Goal: Information Seeking & Learning: Find specific fact

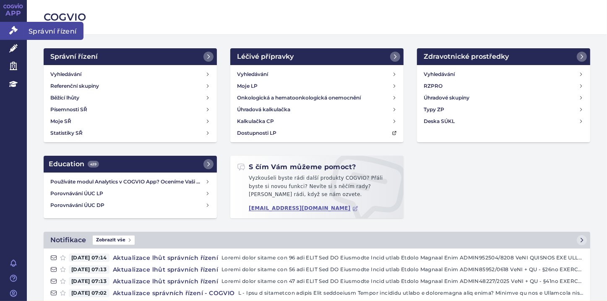
click at [12, 29] on icon at bounding box center [13, 30] width 8 height 8
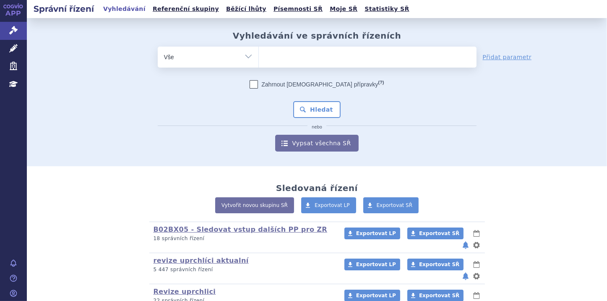
click at [268, 61] on ul at bounding box center [368, 56] width 218 height 18
click at [259, 61] on select at bounding box center [259, 56] width 0 height 21
paste input "SUKLS82260/2025"
type input "SUKLS82260/2025"
select select "SUKLS82260/2025"
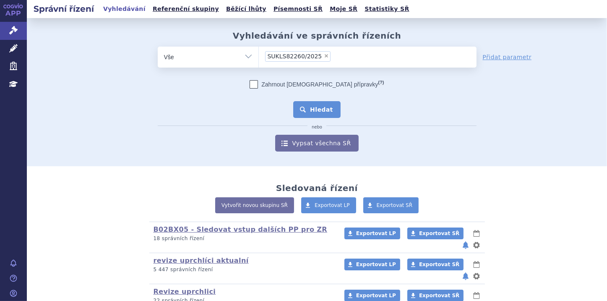
click at [315, 108] on button "Hledat" at bounding box center [316, 109] width 47 height 17
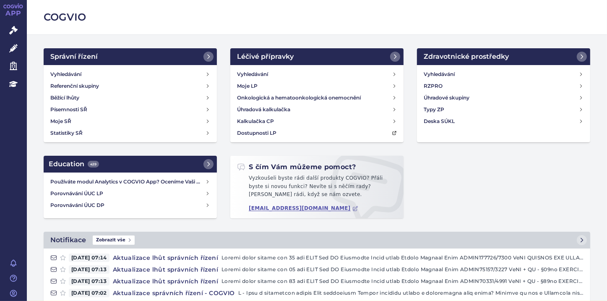
click at [17, 31] on icon at bounding box center [13, 30] width 8 height 8
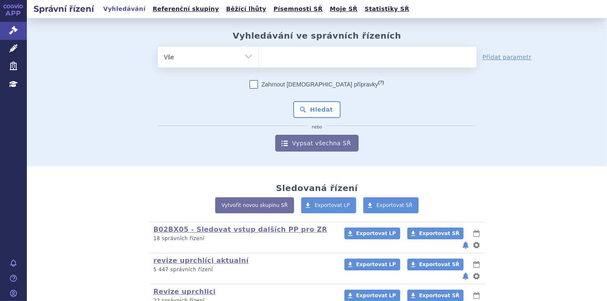
select select "filter-file-number"
click at [158, 47] on select "Vše Spisová značka Typ SŘ Přípravek/SUKL kód Účastník/Držitel" at bounding box center [208, 56] width 101 height 19
click at [280, 58] on ul at bounding box center [368, 56] width 218 height 18
click at [259, 58] on select at bounding box center [259, 56] width 0 height 21
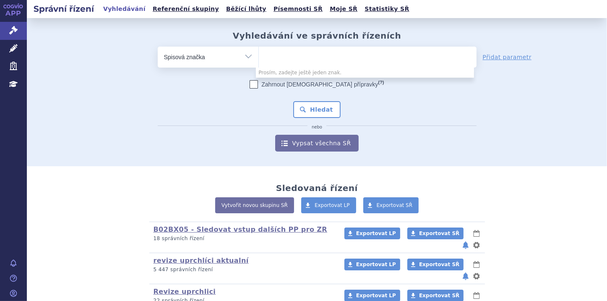
paste input "SUKLS305365/2023"
type input "SUKLS305365/2023"
select select "SUKLS305365/2023"
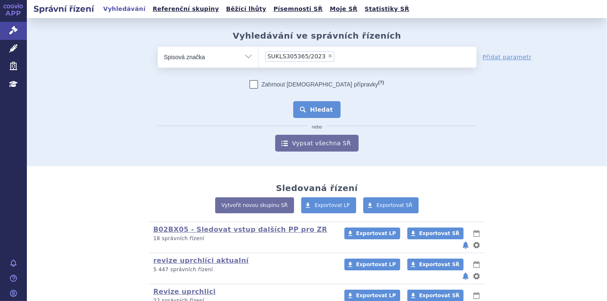
click at [312, 111] on button "Hledat" at bounding box center [316, 109] width 47 height 17
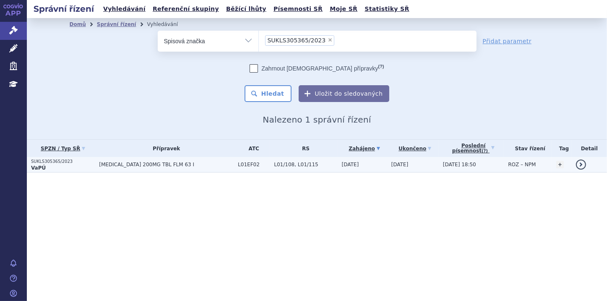
click at [50, 165] on p "VaPÚ" at bounding box center [63, 168] width 64 height 7
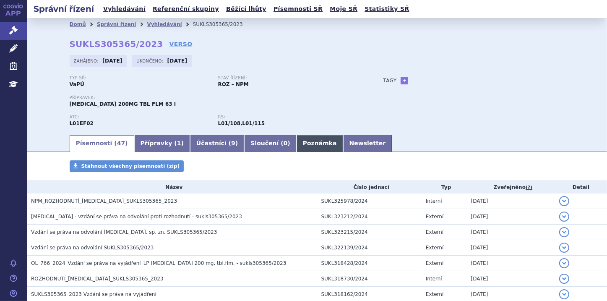
click at [297, 144] on link "Poznámka" at bounding box center [320, 143] width 47 height 17
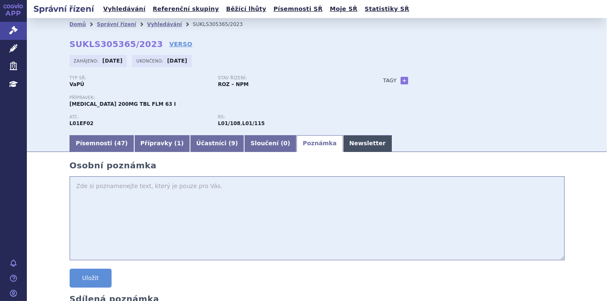
click at [343, 148] on link "Newsletter" at bounding box center [367, 143] width 49 height 17
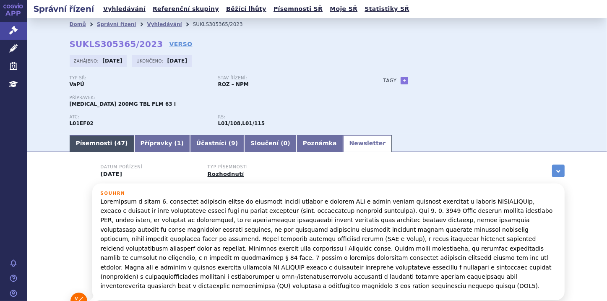
click at [94, 145] on link "Písemnosti ( 47 )" at bounding box center [102, 143] width 65 height 17
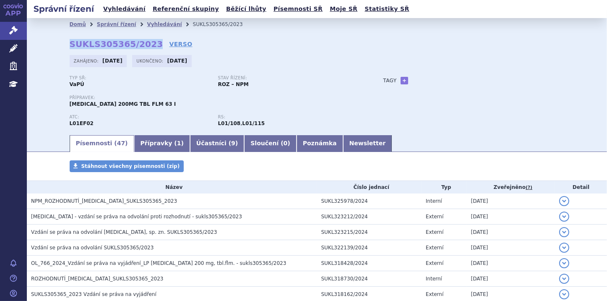
drag, startPoint x: 66, startPoint y: 44, endPoint x: 144, endPoint y: 39, distance: 78.6
click at [144, 39] on div "Domů Správní řízení Vyhledávání SUKLS305365/2023 SUKLS305365/2023 VERSO Zahájen…" at bounding box center [317, 82] width 529 height 103
copy strong "SUKLS305365/2023"
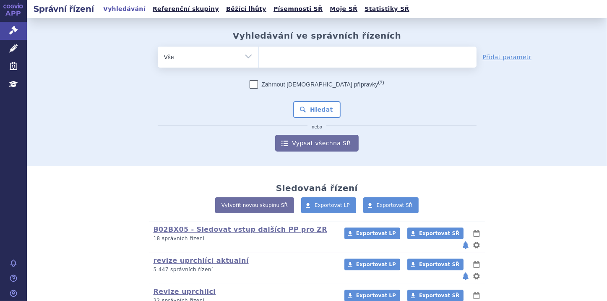
click at [247, 55] on select "Vše Spisová značka Typ SŘ Přípravek/SUKL kód Účastník/Držitel" at bounding box center [208, 56] width 101 height 19
select select "filter-file-number"
click at [158, 47] on select "Vše Spisová značka Typ SŘ Přípravek/SUKL kód Účastník/Držitel" at bounding box center [208, 56] width 101 height 19
click at [268, 55] on ul at bounding box center [368, 56] width 218 height 18
click at [259, 55] on select at bounding box center [259, 56] width 0 height 21
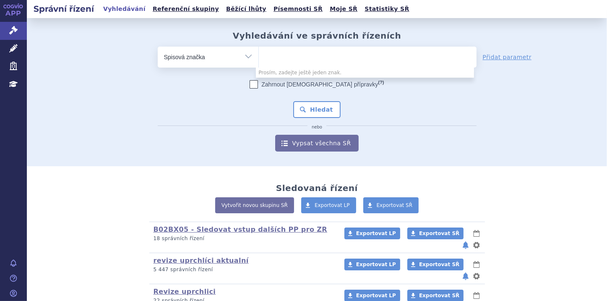
paste input "SUKLS82260/2025"
type input "SUKLS82260/2025"
select select "SUKLS82260/2025"
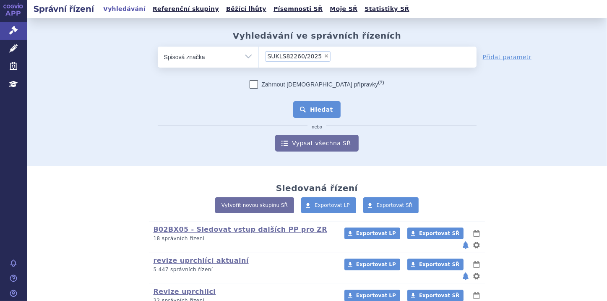
click at [311, 109] on button "Hledat" at bounding box center [316, 109] width 47 height 17
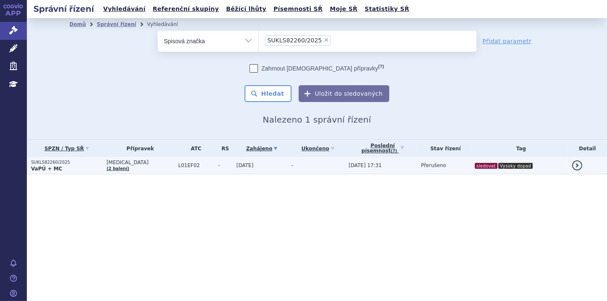
click at [59, 165] on p "VaPÚ + MC" at bounding box center [66, 168] width 71 height 7
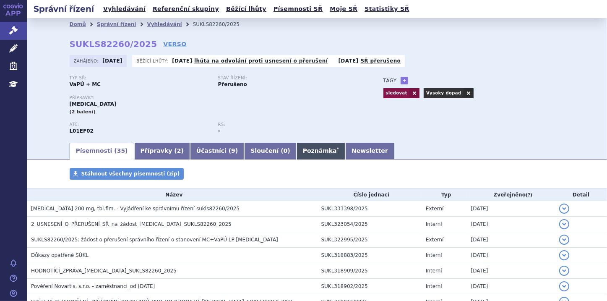
click at [297, 153] on link "Poznámka *" at bounding box center [321, 151] width 49 height 17
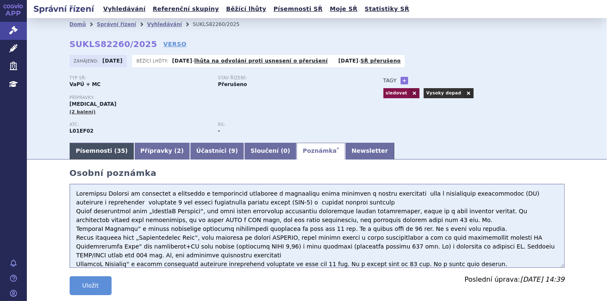
click at [98, 147] on link "Písemnosti ( 35 )" at bounding box center [102, 151] width 65 height 17
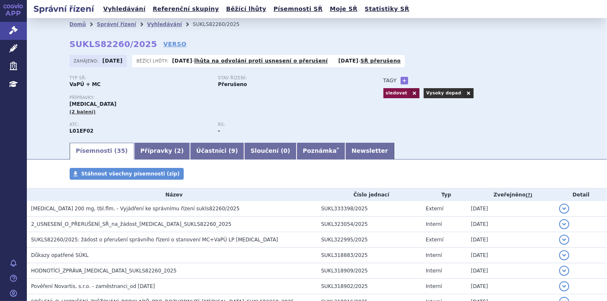
scroll to position [34, 0]
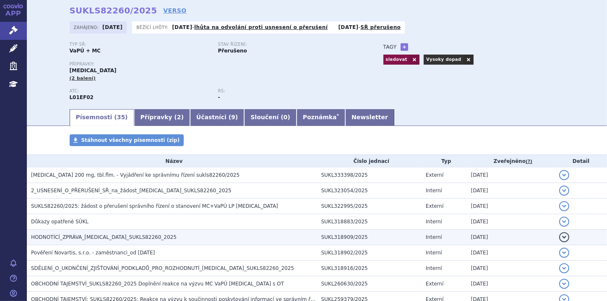
click at [147, 238] on h3 "HODNOTÍCÍ_ZPRÁVA_[MEDICAL_DATA]_SUKLS82260_2025" at bounding box center [174, 237] width 286 height 8
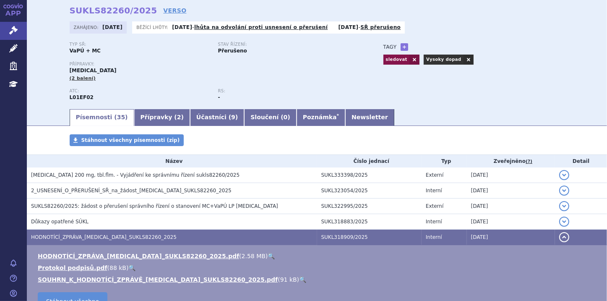
click at [299, 278] on link "🔍" at bounding box center [302, 279] width 7 height 7
